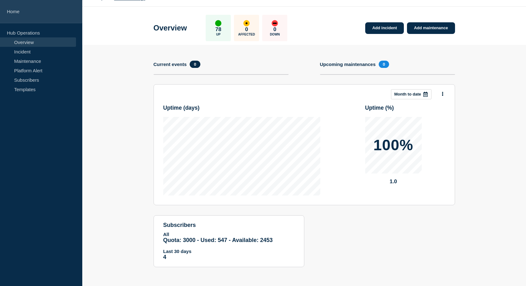
click at [10, 10] on link "Home" at bounding box center [41, 11] width 82 height 23
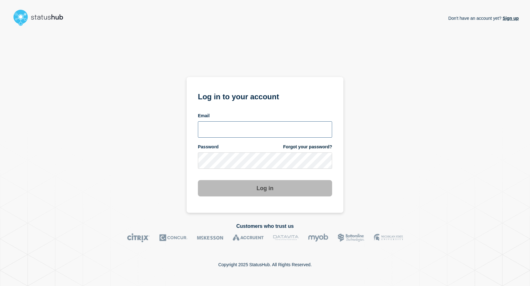
type input "[EMAIL_ADDRESS][DOMAIN_NAME]"
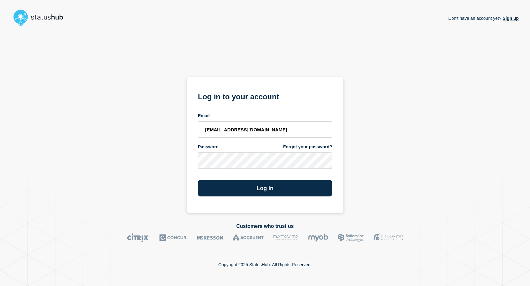
click at [244, 198] on section "Log in to your account Email [EMAIL_ADDRESS][DOMAIN_NAME] Password Forgot your …" at bounding box center [265, 145] width 157 height 136
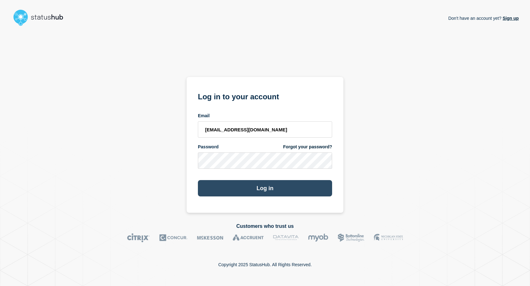
click at [247, 191] on button "Log in" at bounding box center [265, 188] width 134 height 16
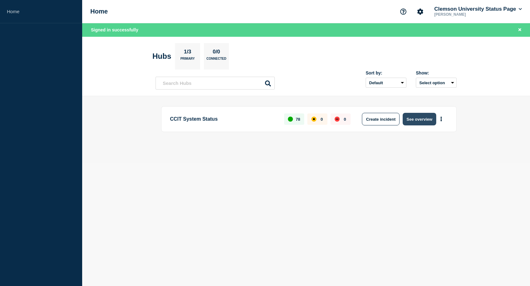
click at [418, 119] on button "See overview" at bounding box center [419, 119] width 33 height 13
